Goal: Information Seeking & Learning: Learn about a topic

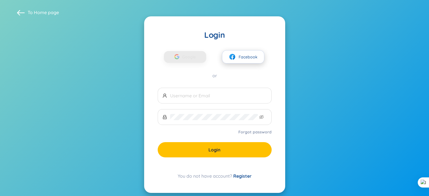
click at [249, 57] on span "Facebook" at bounding box center [248, 57] width 19 height 6
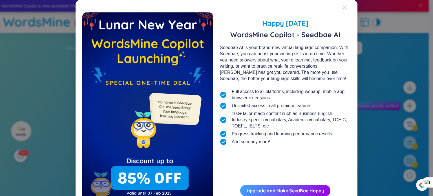
click at [343, 8] on icon "Close" at bounding box center [345, 7] width 5 height 5
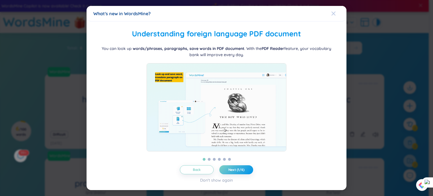
click at [334, 9] on div "Close" at bounding box center [334, 13] width 5 height 15
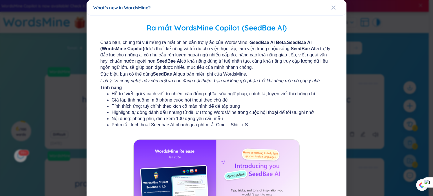
drag, startPoint x: 330, startPoint y: 6, endPoint x: 318, endPoint y: 6, distance: 11.9
click at [332, 6] on icon "Close" at bounding box center [334, 7] width 5 height 5
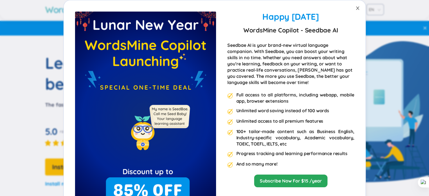
click at [356, 8] on icon "close" at bounding box center [358, 8] width 5 height 5
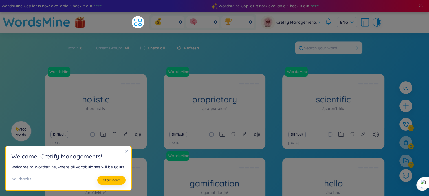
click at [125, 153] on icon "close" at bounding box center [126, 152] width 4 height 4
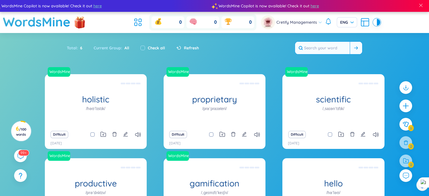
click at [334, 48] on input "text" at bounding box center [322, 48] width 55 height 12
paste input "OPEC Output Cuts and Oil Price Surges (2022–2025)"
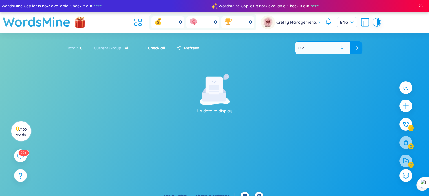
type input "O"
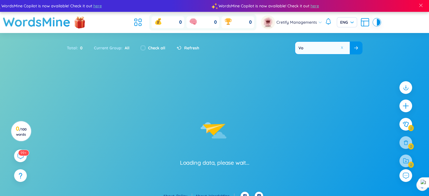
type input "Vol"
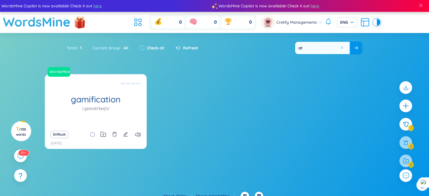
type input "a"
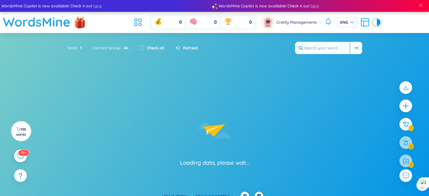
type input "V"
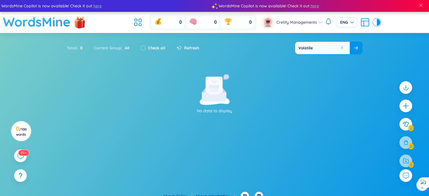
type input "Volatile"
